Goal: Information Seeking & Learning: Learn about a topic

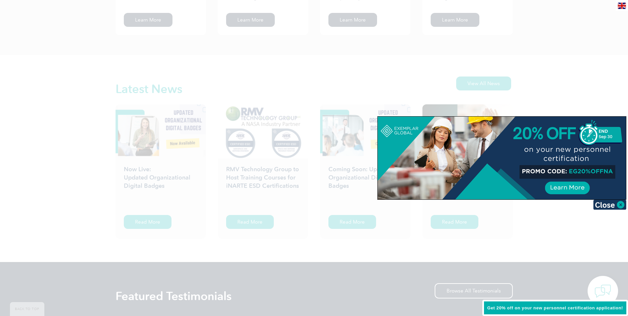
scroll to position [993, 0]
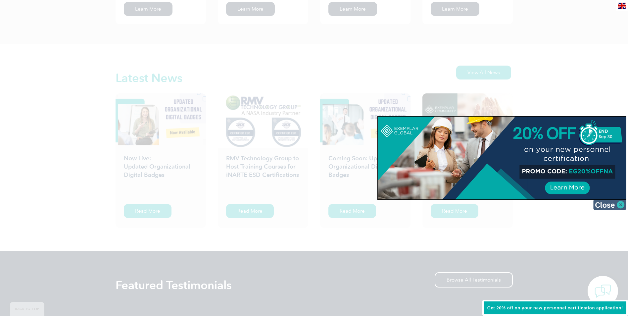
click at [618, 206] on img at bounding box center [609, 205] width 33 height 10
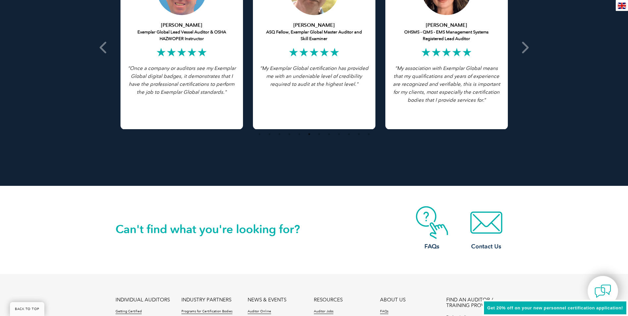
scroll to position [1501, 0]
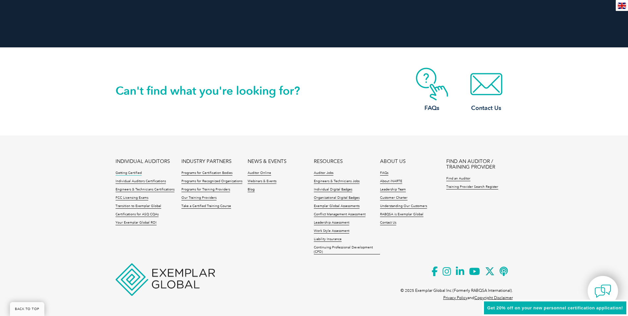
click at [117, 173] on link "Getting Certified" at bounding box center [129, 173] width 26 height 5
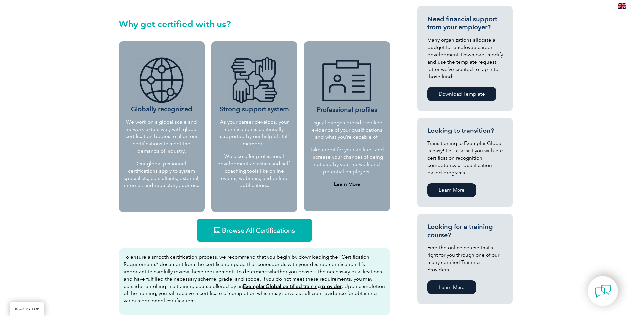
scroll to position [298, 0]
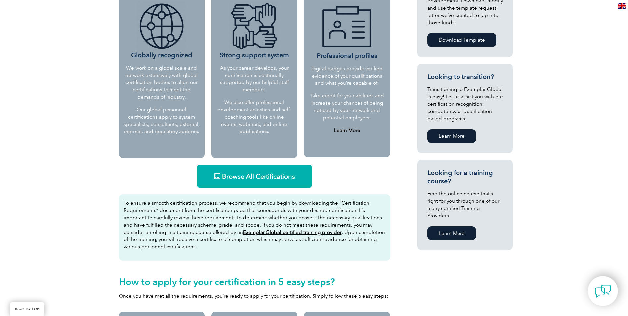
click at [235, 178] on span "Browse All Certifications" at bounding box center [258, 176] width 73 height 7
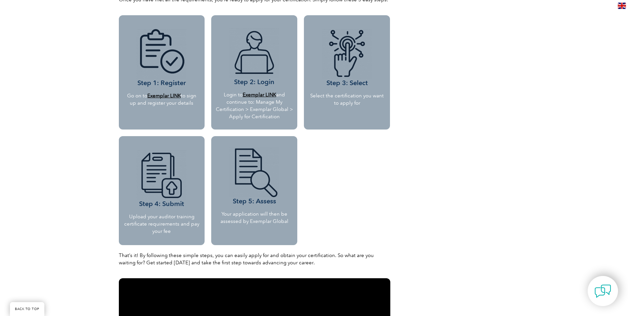
scroll to position [596, 0]
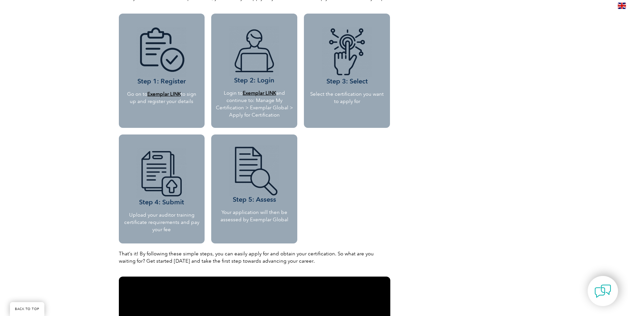
click at [172, 183] on img at bounding box center [162, 173] width 50 height 50
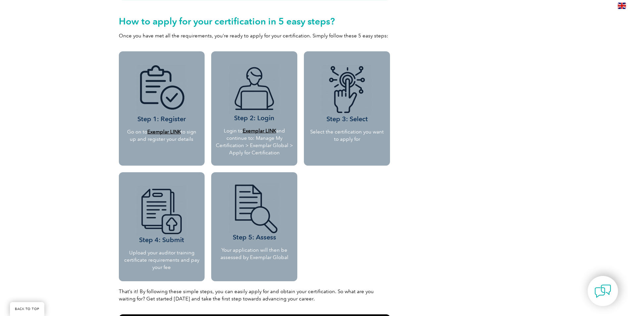
scroll to position [408, 0]
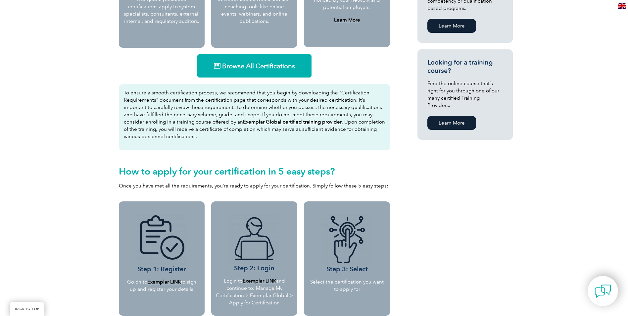
click at [248, 122] on u "Exemplar Global certified training provider" at bounding box center [292, 122] width 99 height 6
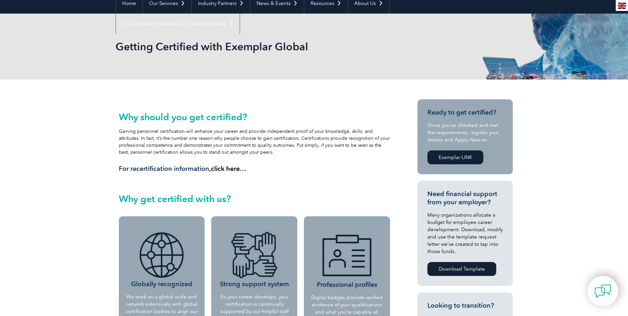
scroll to position [0, 0]
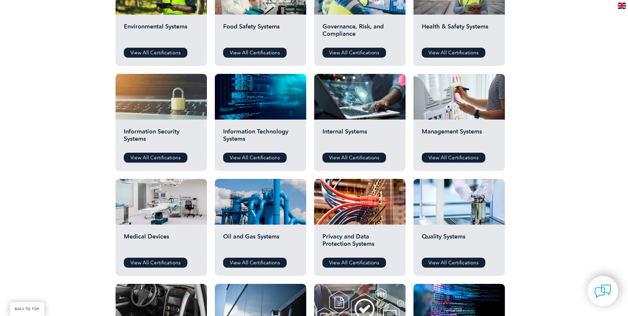
scroll to position [298, 0]
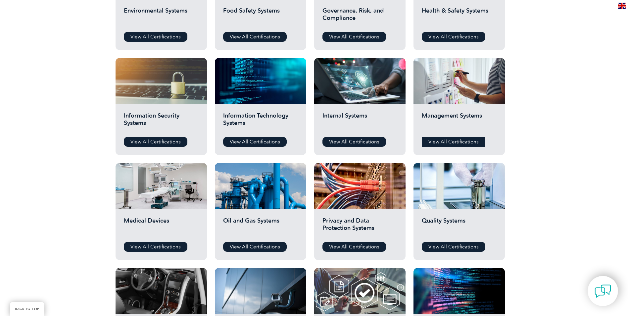
click at [454, 142] on link "View All Certifications" at bounding box center [454, 142] width 64 height 10
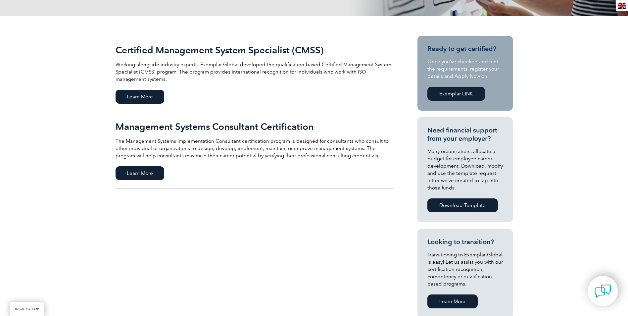
scroll to position [132, 0]
click at [132, 96] on span "Learn More" at bounding box center [140, 97] width 49 height 14
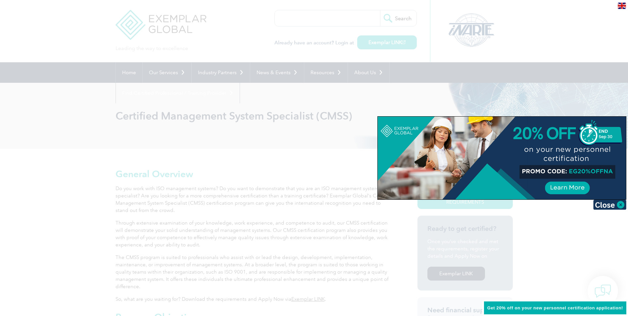
scroll to position [33, 0]
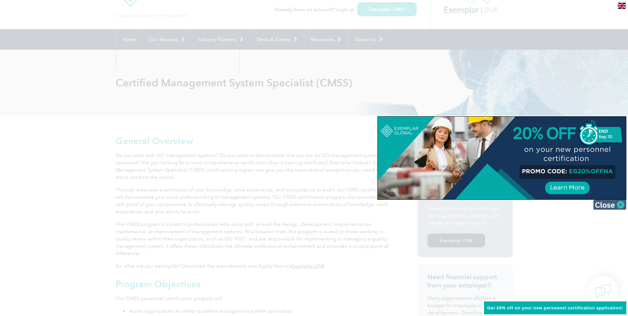
click at [608, 204] on img at bounding box center [609, 205] width 33 height 10
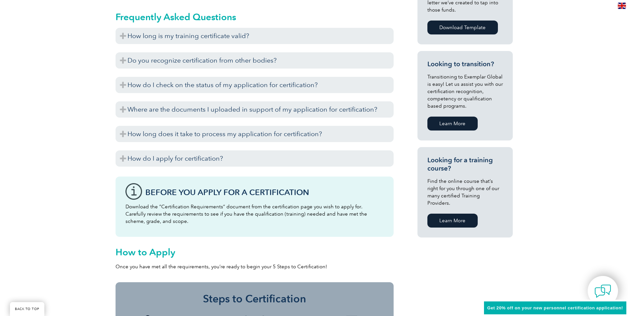
scroll to position [364, 0]
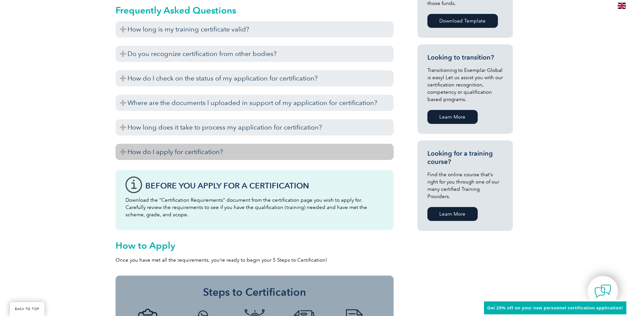
click at [144, 153] on h3 "How do I apply for certification?" at bounding box center [255, 152] width 278 height 16
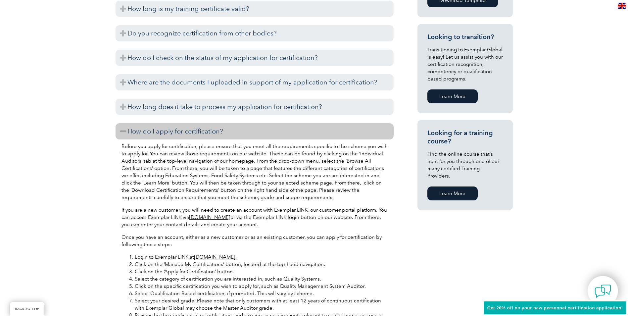
scroll to position [430, 0]
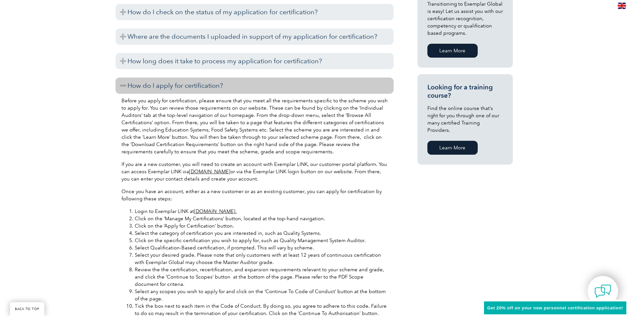
click at [212, 211] on link "[DOMAIN_NAME]." at bounding box center [215, 211] width 43 height 6
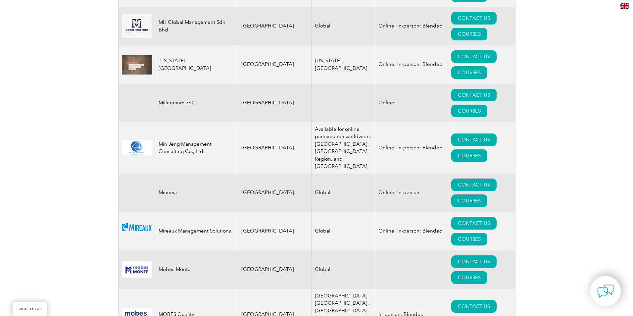
scroll to position [6424, 0]
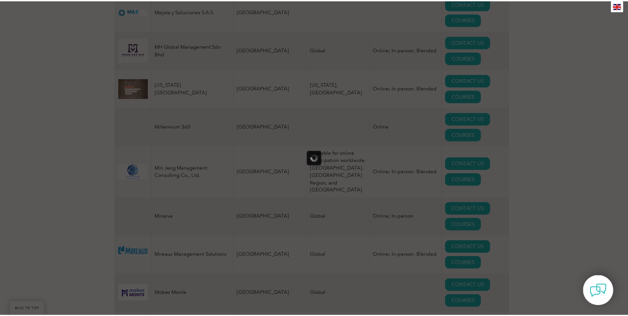
scroll to position [0, 0]
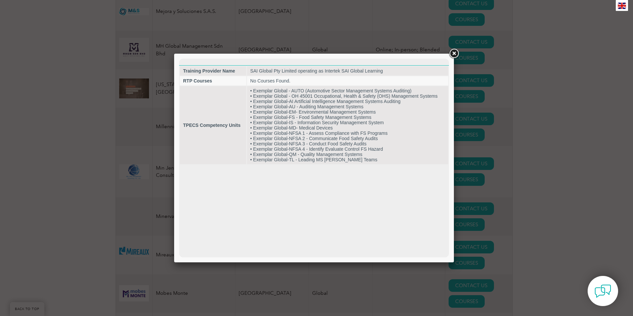
click at [455, 54] on link at bounding box center [454, 54] width 12 height 12
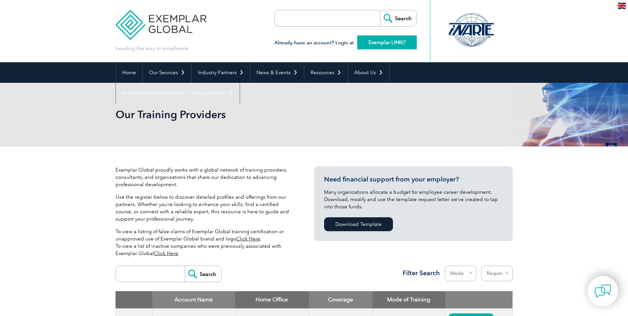
click at [374, 40] on link "Exemplar LINK" at bounding box center [387, 42] width 60 height 14
